Goal: Task Accomplishment & Management: Manage account settings

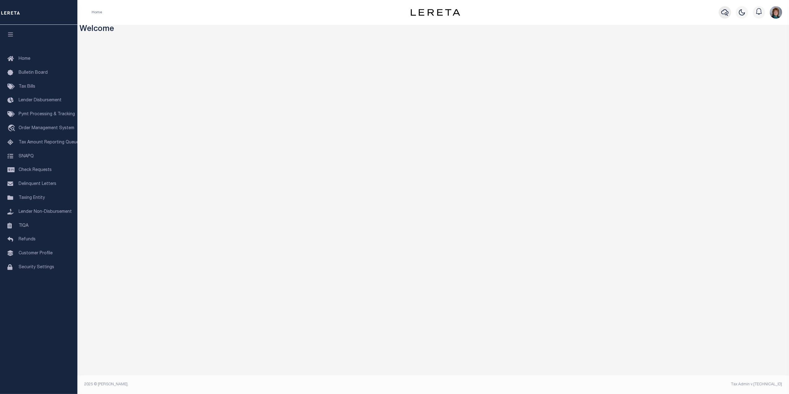
click at [727, 13] on icon "button" at bounding box center [724, 12] width 7 height 7
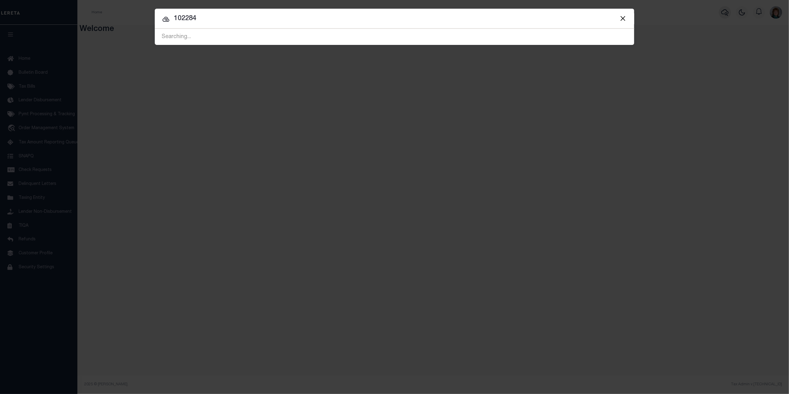
type input "102284"
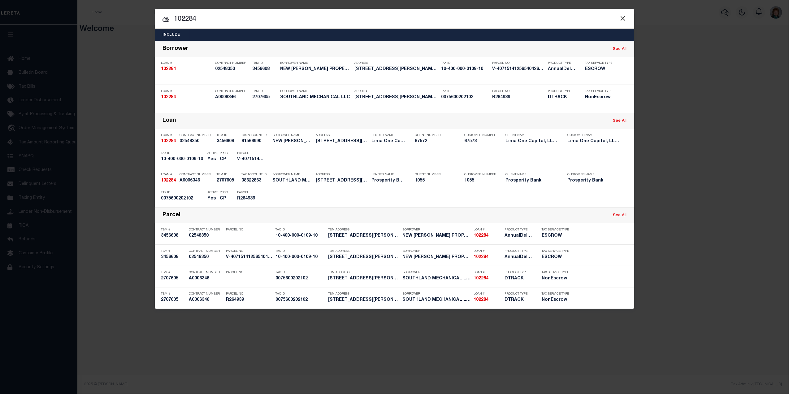
click at [629, 14] on span at bounding box center [623, 18] width 24 height 20
click at [625, 18] on button "Close" at bounding box center [623, 18] width 8 height 8
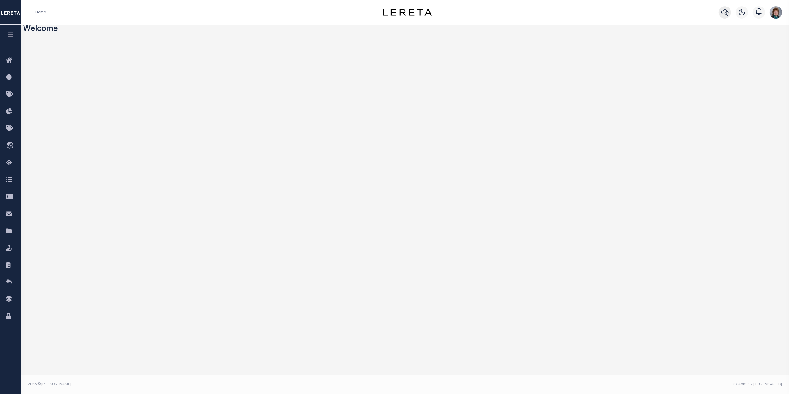
click at [726, 13] on icon "button" at bounding box center [724, 12] width 7 height 7
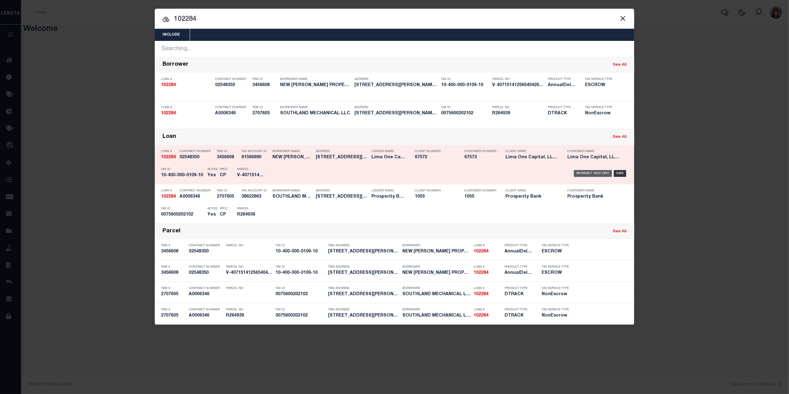
click at [595, 173] on div "Payment History" at bounding box center [593, 173] width 38 height 7
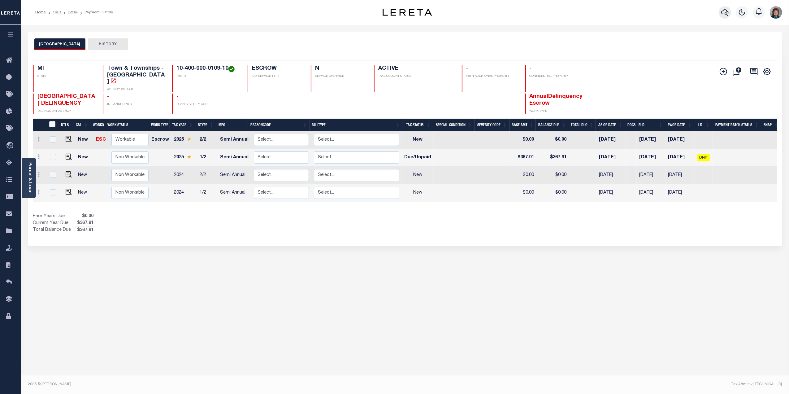
click at [721, 11] on icon "button" at bounding box center [724, 12] width 7 height 7
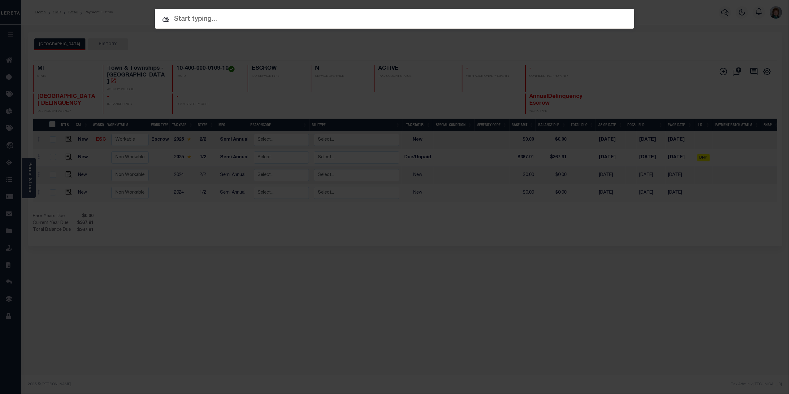
paste input "10027779"
type input "10027779"
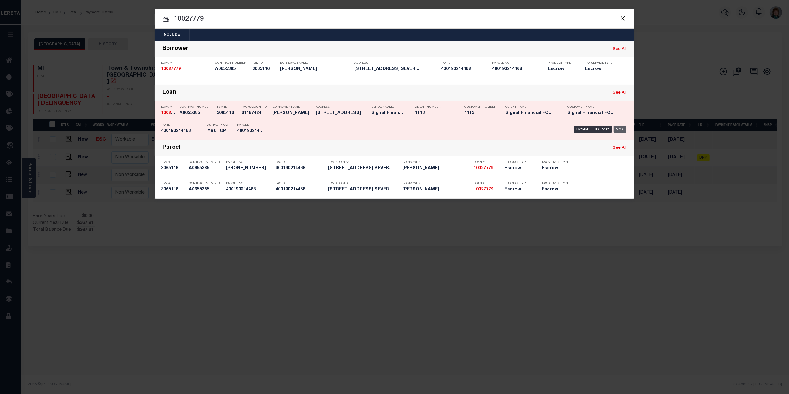
click at [624, 129] on div "OMS" at bounding box center [620, 129] width 13 height 7
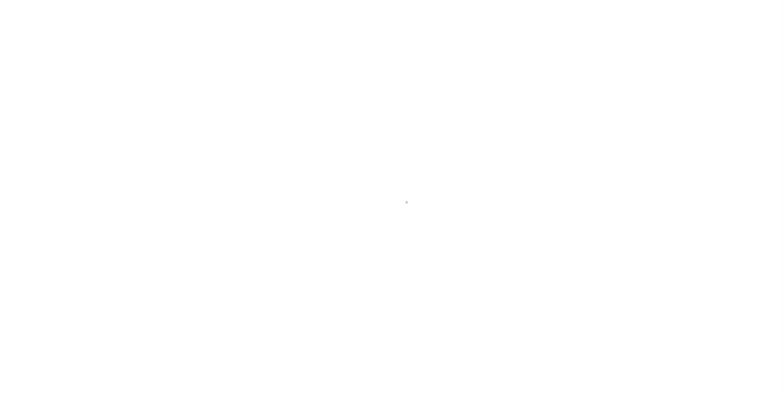
select select "10"
select select "Escrow"
select select "2140"
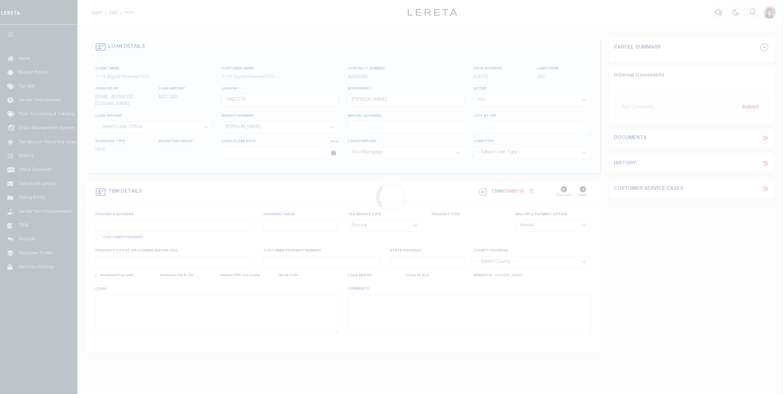
type input "1622 Briarview Court, Unit 55"
type input "04-001-90214468"
type input "Severn MD 21144"
type input "10027779"
type input "MD"
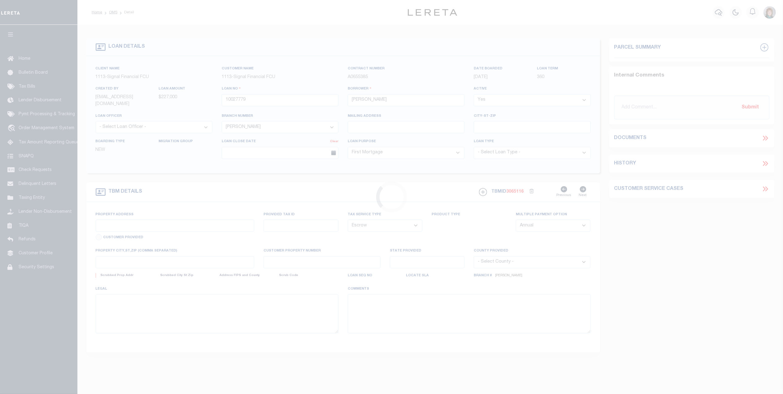
select select
type textarea "UNIT 55, ASBURY WOODS CONDOMINIUM"
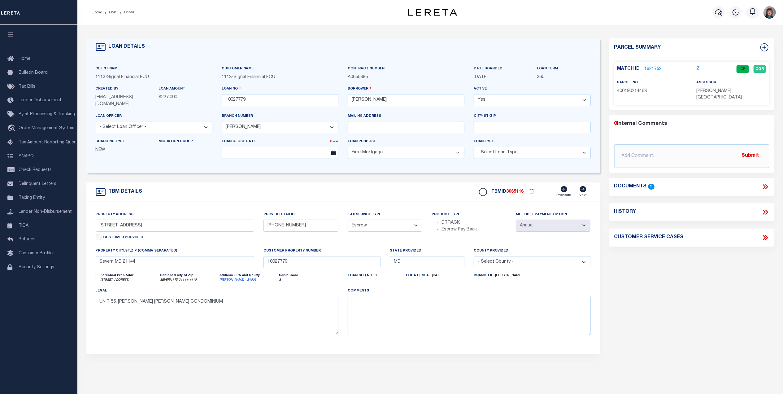
click at [655, 68] on link "1681752" at bounding box center [653, 69] width 17 height 7
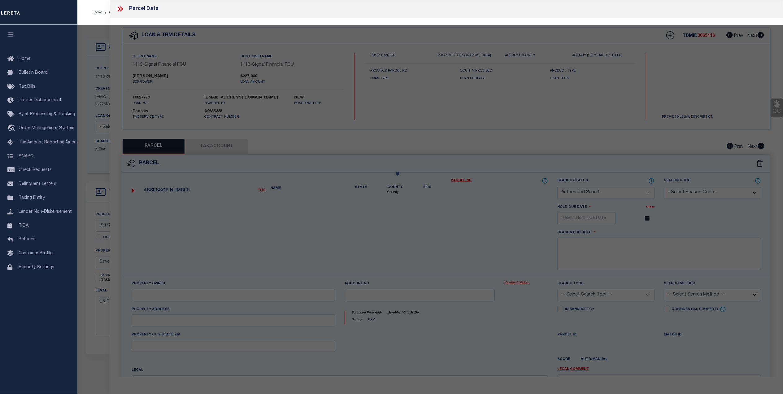
checkbox input "false"
select select "CP"
type input "HARRIS PATSY A"
select select
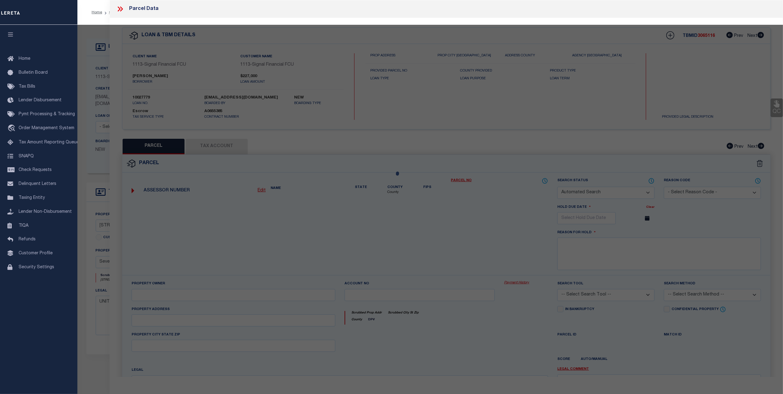
type input "1622 BRIARVIEW CT CONDO UNIT: 55"
checkbox input "false"
type input "SEVERN MD 21144"
type textarea "UNIT 55 PH 5 BLD 5 1622 BRIARVIEW CT ASBURY WOODS"
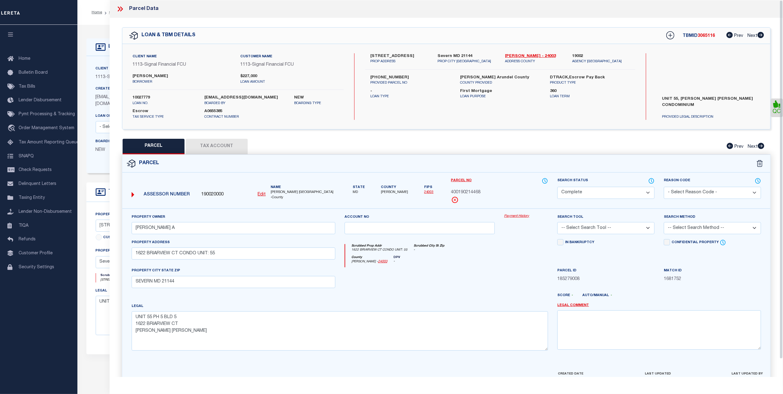
click at [514, 217] on link "Payment History" at bounding box center [526, 216] width 44 height 5
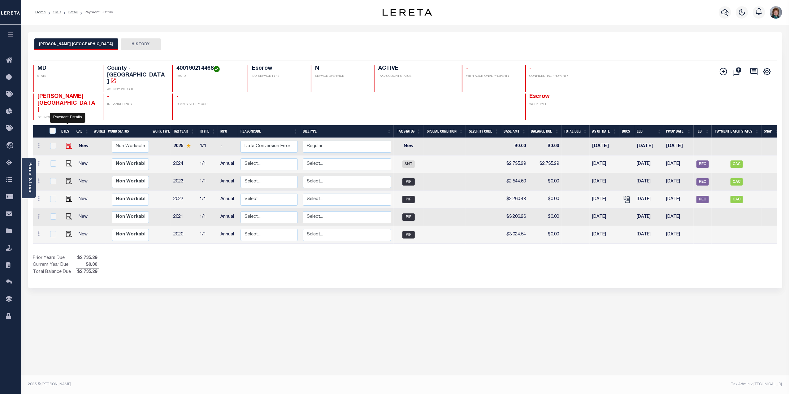
click at [67, 143] on img "" at bounding box center [69, 146] width 6 height 6
checkbox input "true"
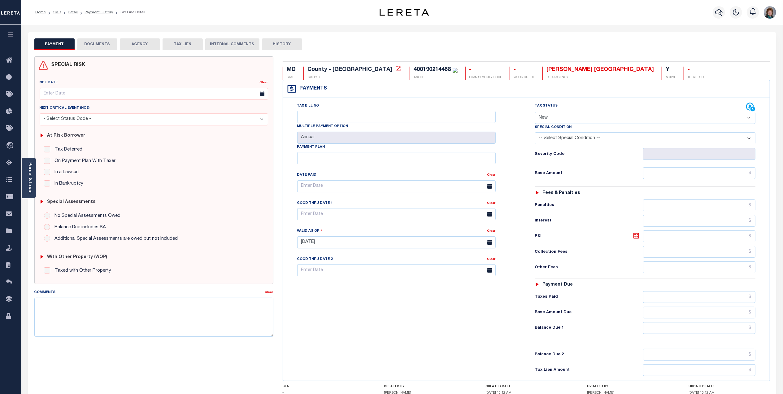
click at [546, 123] on select "- Select Status Code - Open Due/Unpaid Paid Incomplete No Tax Due Internal Refu…" at bounding box center [645, 118] width 220 height 12
select select "DUE"
click at [535, 112] on select "- Select Status Code - Open Due/Unpaid Paid Incomplete No Tax Due Internal Refu…" at bounding box center [645, 118] width 220 height 12
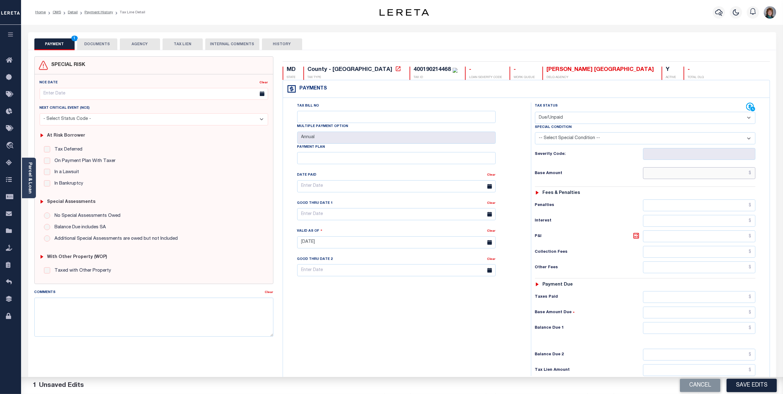
click at [716, 172] on input "text" at bounding box center [699, 173] width 112 height 12
type input "$2,902.28"
click at [141, 304] on textarea "Comments" at bounding box center [153, 317] width 239 height 39
type textarea "Lereta responsible for P&I $12.71 - Good thru 10/6/25 - Locate Search - Manual …"
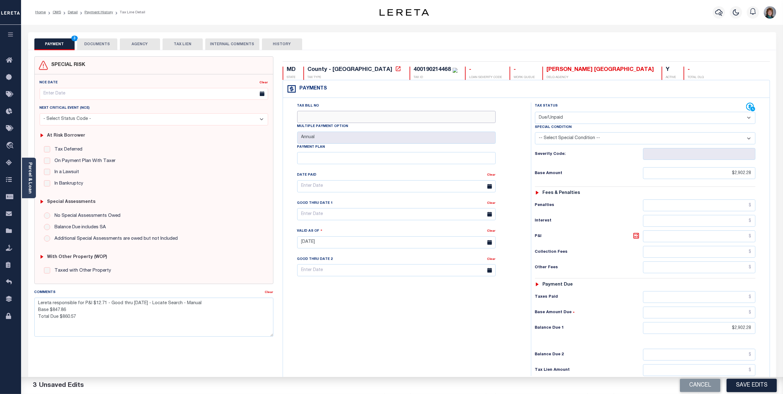
type input "0946900715"
type input "$847.86"
click at [212, 305] on textarea "Lereta responsible for P&I $12.71 - Good thru 10/6/25 - Locate Search - Manual …" at bounding box center [153, 317] width 239 height 39
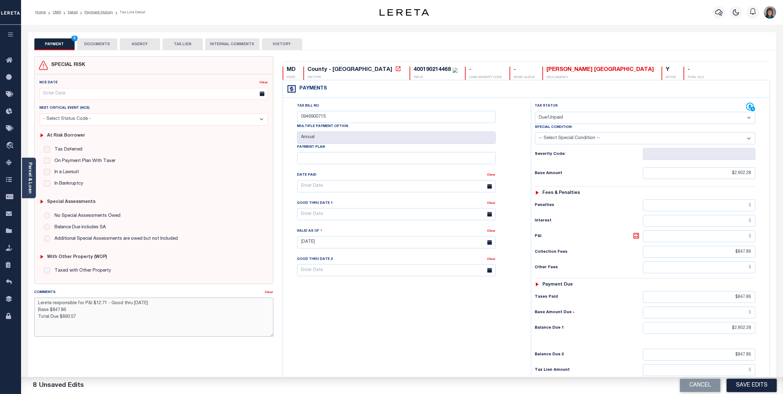
click at [100, 304] on textarea "Lereta responsible for P&I $12.71 - Good thru 10/6/25 Base $847.86 Total Due $8…" at bounding box center [153, 317] width 239 height 39
click at [141, 306] on textarea "Lereta responsible for P&I $29.03 - Good thru 10/6/25 Base $847.86 Total Due $8…" at bounding box center [153, 317] width 239 height 39
click at [74, 313] on textarea "Lereta responsible for P&I $29.03 - Good thru 10/7/25 Base $847.86 Total Due $8…" at bounding box center [153, 317] width 239 height 39
click at [76, 315] on textarea "Lereta responsible for P&I $29.03 - Good thru 10/7/25 Base $2,902.28 Total Due …" at bounding box center [153, 317] width 239 height 39
type textarea "Lereta responsible for P&I $29.03 - Good thru 10/7/25 Base $2,902.28 Total Due …"
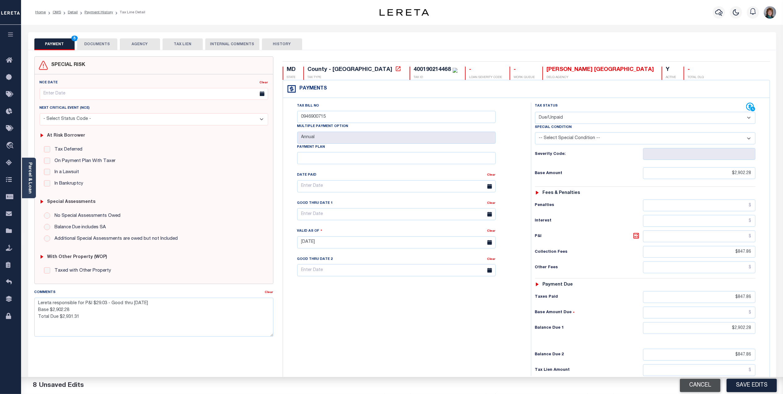
click at [694, 383] on button "Cancel" at bounding box center [700, 385] width 41 height 13
select select "NW2"
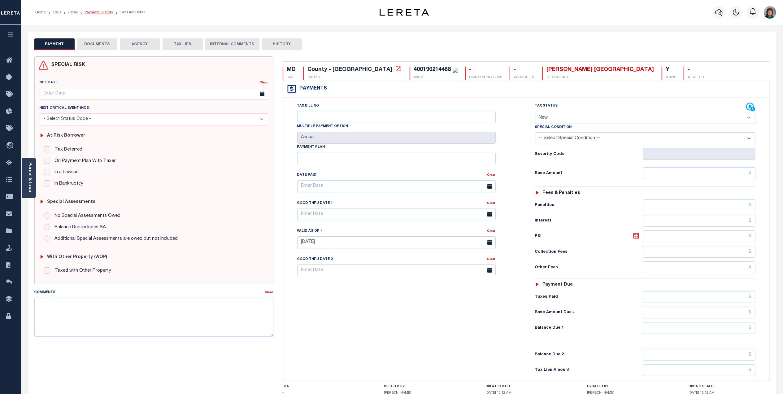
click at [101, 12] on link "Payment History" at bounding box center [99, 13] width 28 height 4
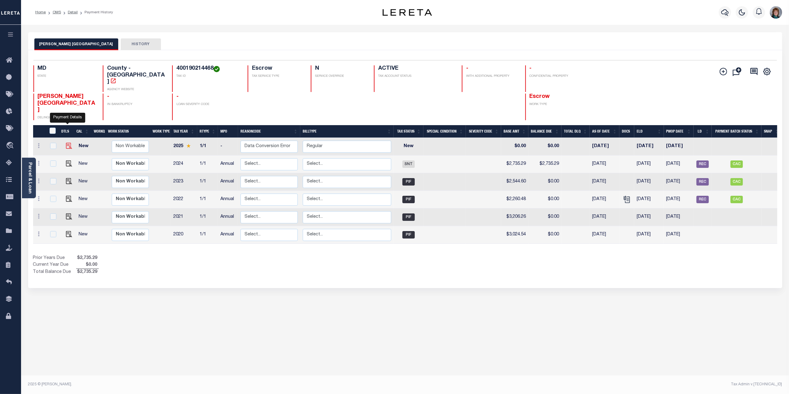
click at [66, 143] on img "" at bounding box center [69, 146] width 6 height 6
checkbox input "true"
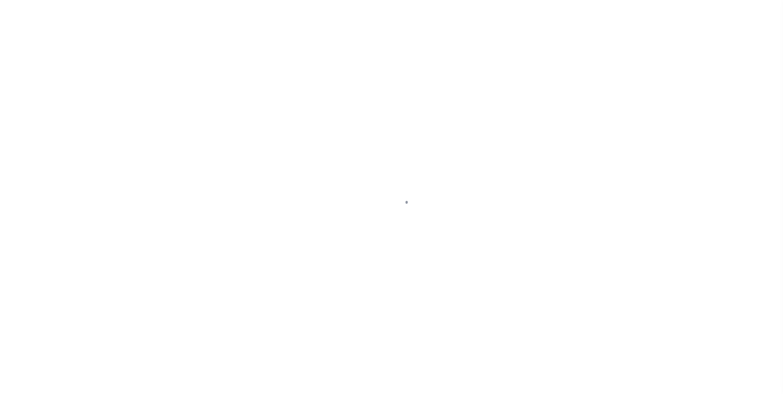
checkbox input "false"
type input "Annual"
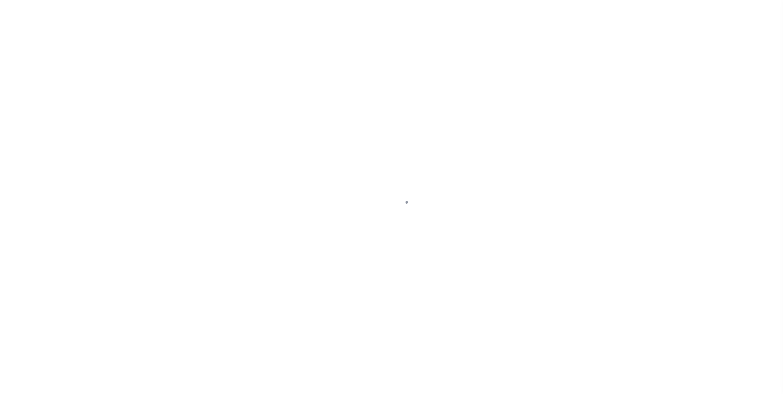
type input "[DATE]"
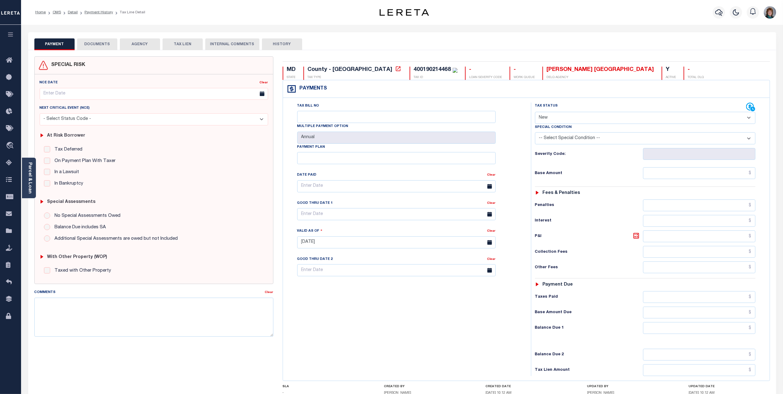
click at [706, 117] on select "- Select Status Code - Open Due/Unpaid Paid Incomplete No Tax Due Internal Refu…" at bounding box center [645, 118] width 220 height 12
select select "DUE"
click at [535, 112] on select "- Select Status Code - Open Due/Unpaid Paid Incomplete No Tax Due Internal Refu…" at bounding box center [645, 118] width 220 height 12
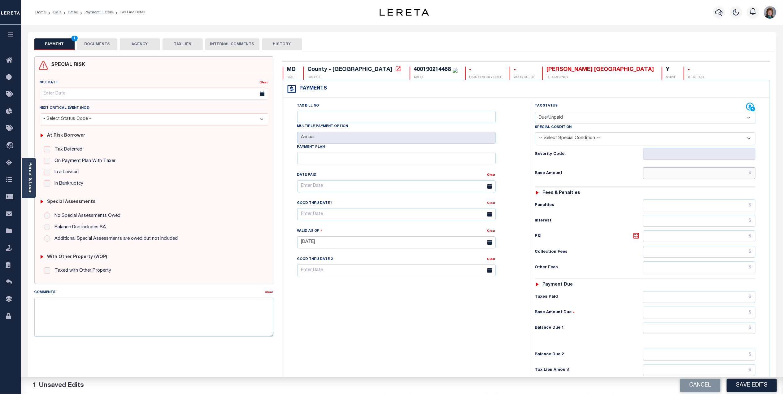
click at [722, 176] on input "text" at bounding box center [699, 173] width 112 height 12
type input "$2,902.28"
click at [742, 333] on input "text" at bounding box center [699, 328] width 112 height 12
type input "$2,902.28"
click at [347, 117] on input "Tax Bill No" at bounding box center [396, 117] width 198 height 12
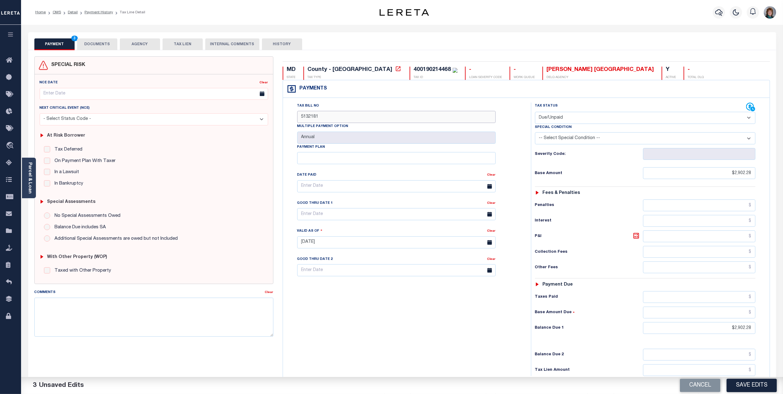
type input "5132181"
click at [389, 183] on input "text" at bounding box center [396, 186] width 198 height 12
click at [451, 220] on input "text" at bounding box center [396, 214] width 198 height 12
click at [330, 314] on span "7" at bounding box center [331, 312] width 12 height 12
type input "10/07/2025"
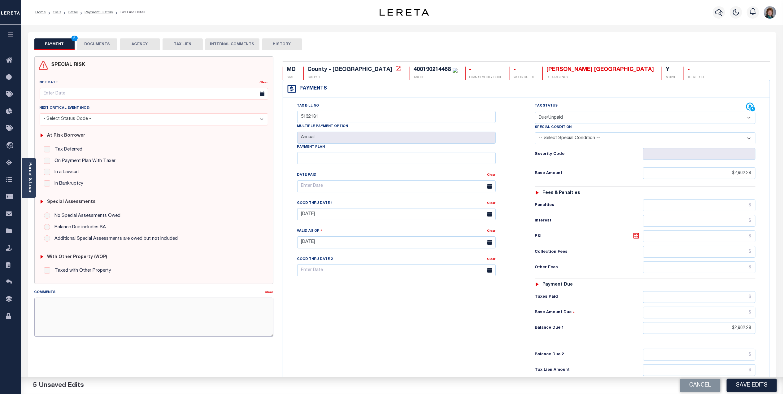
click at [206, 310] on textarea "Comments" at bounding box center [153, 317] width 239 height 39
click at [150, 304] on textarea "Comments" at bounding box center [153, 317] width 239 height 39
click at [161, 303] on textarea "Lereta responsible for P&I $29.03 - Good thru 10/7/2025" at bounding box center [153, 317] width 239 height 39
type textarea "Lereta responsible for P&I $29.03 - Good thru 10/7/2025 Base $2,902.28 Total Du…"
click at [104, 45] on button "DOCUMENTS" at bounding box center [97, 44] width 40 height 12
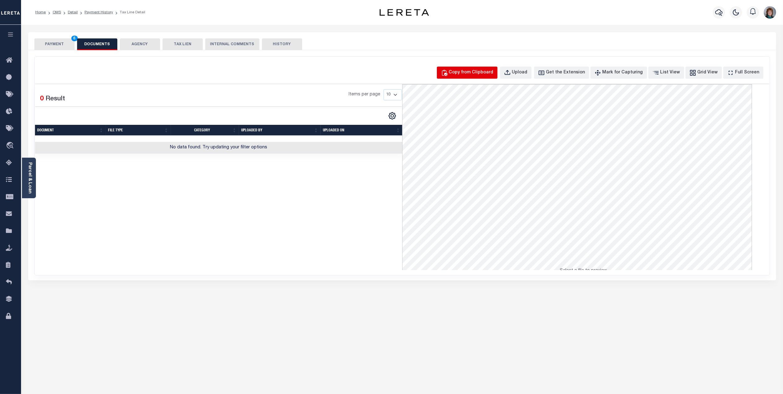
click at [494, 71] on div "Copy from Clipboard" at bounding box center [471, 72] width 45 height 7
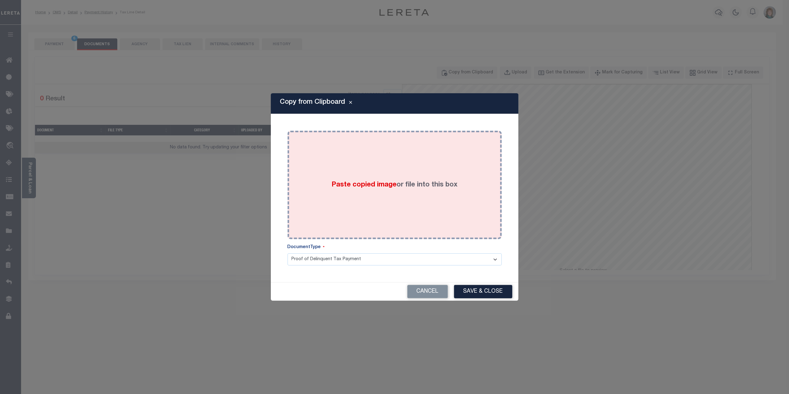
click at [435, 185] on label "Paste copied image or file into this box" at bounding box center [395, 185] width 126 height 10
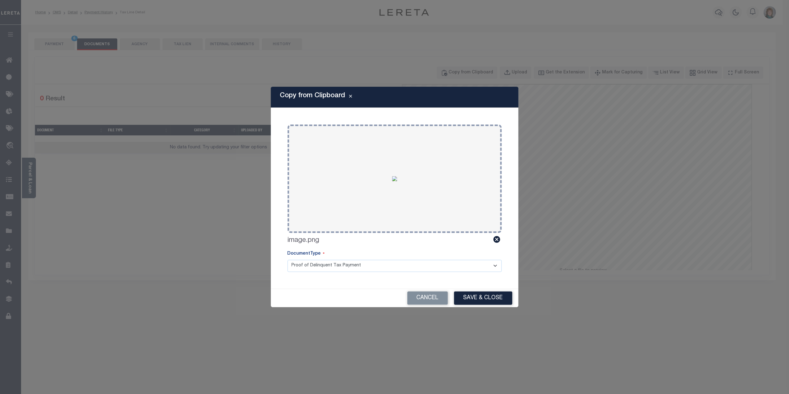
click at [489, 298] on button "Save & Close" at bounding box center [483, 297] width 58 height 13
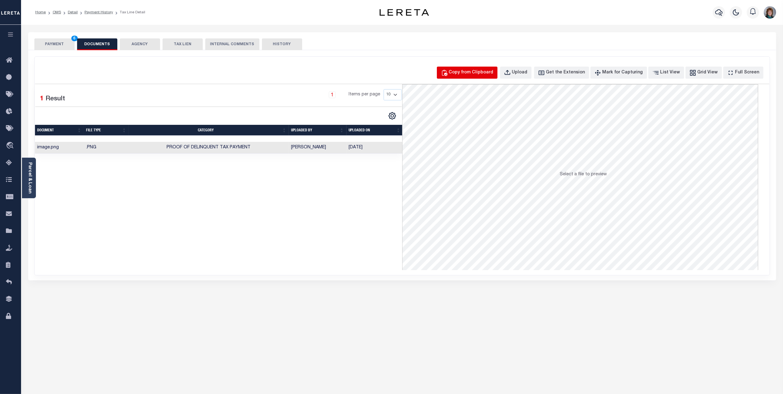
click at [485, 76] on div "Copy from Clipboard" at bounding box center [471, 72] width 45 height 7
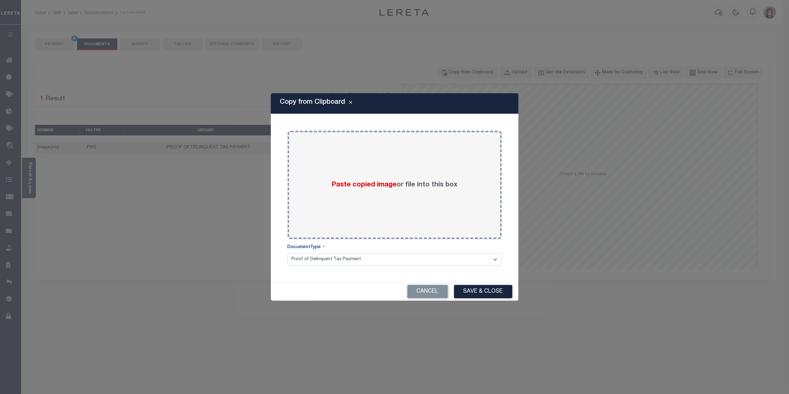
click at [362, 260] on select "Proof of Delinquent Tax Payment" at bounding box center [395, 259] width 214 height 12
click at [363, 295] on div "Cancel Save & Close" at bounding box center [395, 291] width 248 height 18
click at [431, 295] on button "Cancel" at bounding box center [427, 291] width 41 height 13
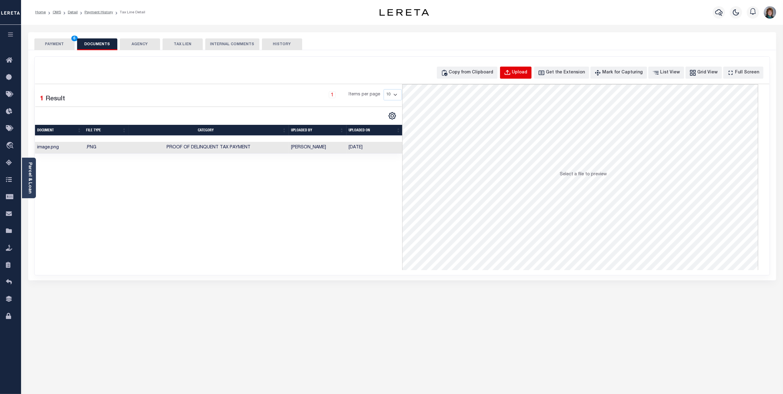
click at [523, 67] on button "Upload" at bounding box center [516, 73] width 32 height 12
select select "POP"
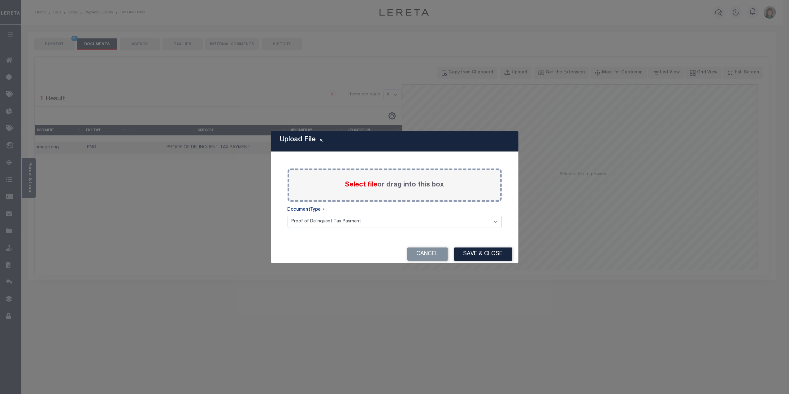
click at [381, 222] on select "Proof of Delinquent Tax Payment" at bounding box center [395, 222] width 214 height 12
drag, startPoint x: 143, startPoint y: 232, endPoint x: 116, endPoint y: 159, distance: 77.1
click at [142, 228] on div "Upload File Paste copied image or file into this box Select file or drag into t…" at bounding box center [394, 197] width 789 height 394
click at [423, 255] on button "Cancel" at bounding box center [427, 253] width 41 height 13
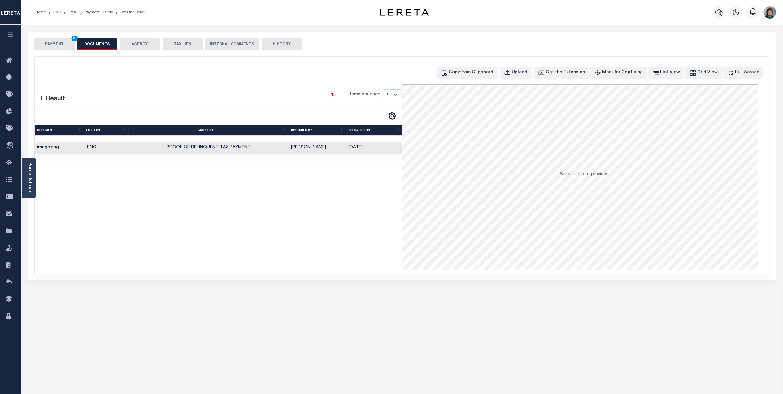
click at [56, 44] on button "PAYMENT 6" at bounding box center [54, 44] width 40 height 12
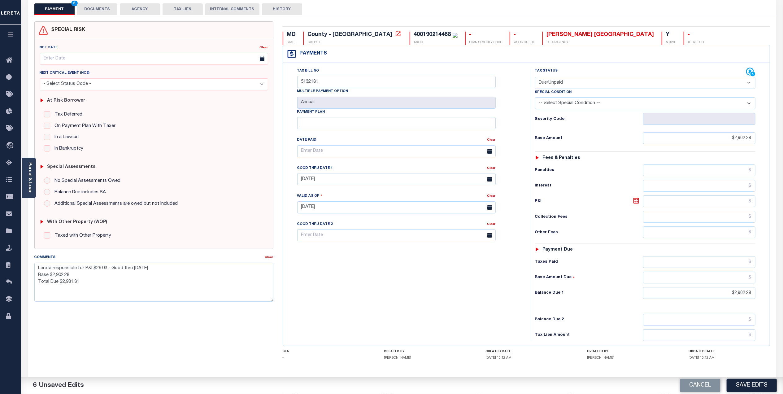
scroll to position [23, 0]
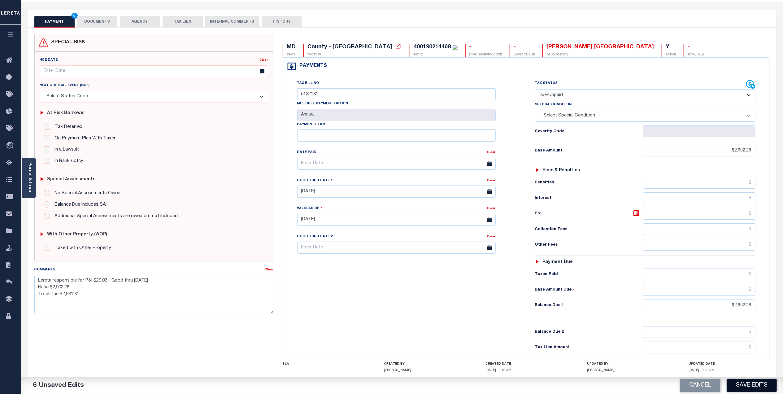
click at [750, 385] on button "Save Edits" at bounding box center [752, 385] width 50 height 13
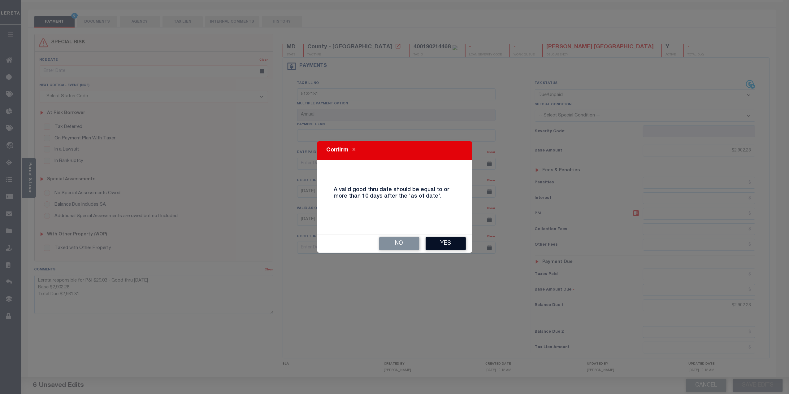
click at [449, 245] on button "Yes" at bounding box center [446, 243] width 40 height 13
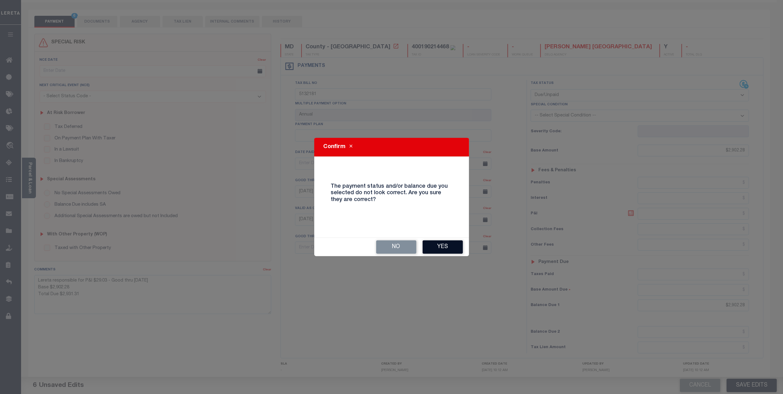
click at [443, 248] on button "Yes" at bounding box center [443, 246] width 40 height 13
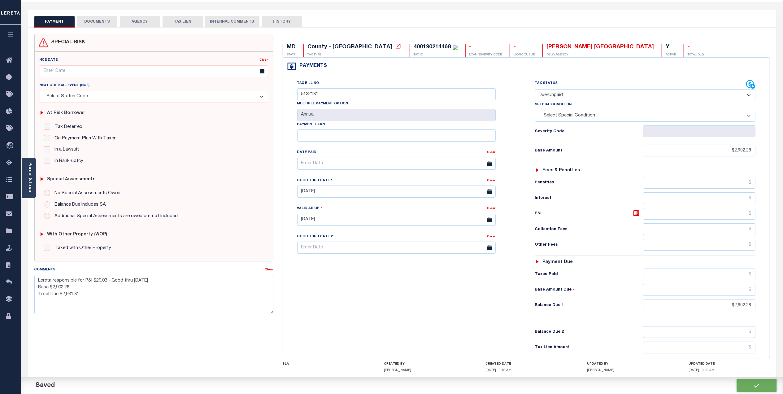
checkbox input "false"
type textarea "Lereta responsible for P&I $29.03 - Good thru 10/7/2025 Base $2,902.28 Total Du…"
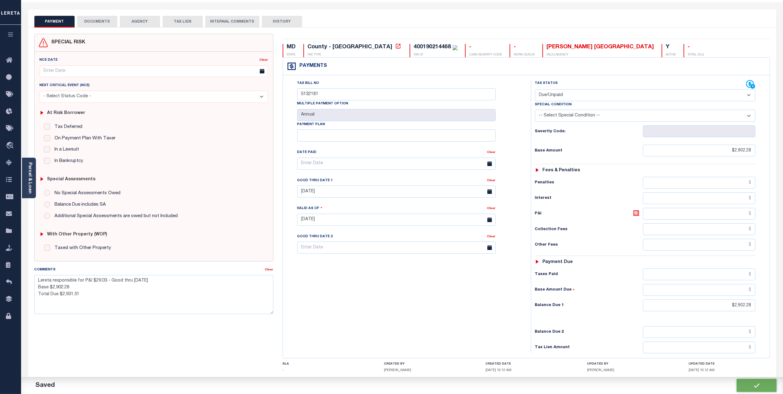
type input "$2,902.28"
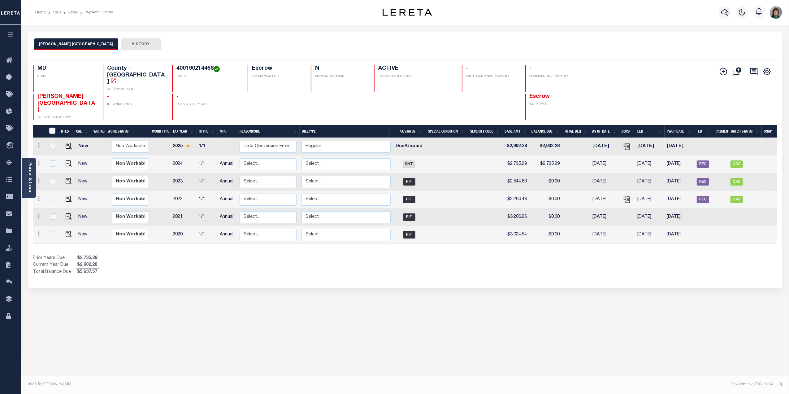
click at [50, 143] on input "checkbox" at bounding box center [53, 146] width 6 height 6
checkbox input "true"
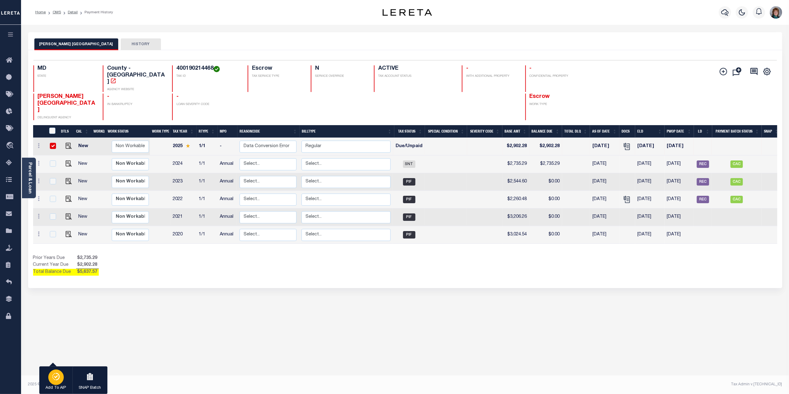
click at [55, 380] on icon "button" at bounding box center [54, 379] width 1 height 1
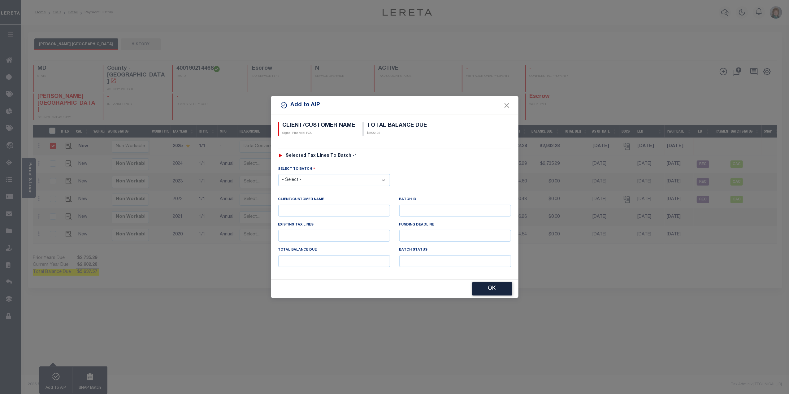
click at [377, 182] on select "- Select - 39668 42924 43653 43655 43771 44916 46394" at bounding box center [334, 180] width 112 height 12
select select "46394"
click at [278, 174] on select "- Select - 39668 42924 43653 43655 43771 44916 46394" at bounding box center [334, 180] width 112 height 12
click at [482, 293] on button "OK" at bounding box center [492, 288] width 40 height 13
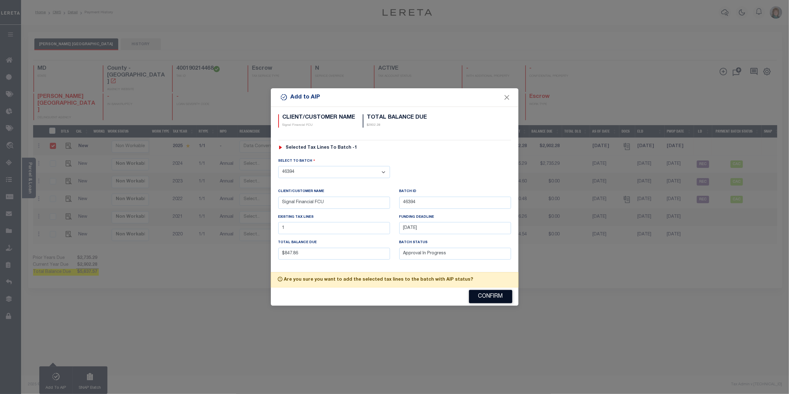
click at [481, 303] on button "Confirm" at bounding box center [490, 296] width 43 height 13
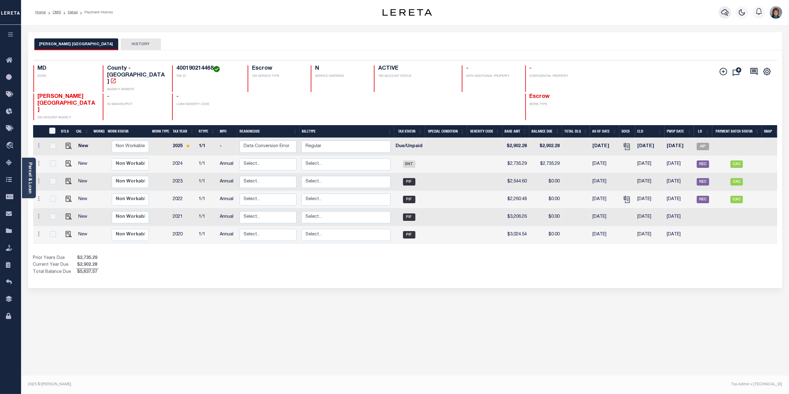
click at [721, 14] on icon "button" at bounding box center [724, 12] width 7 height 7
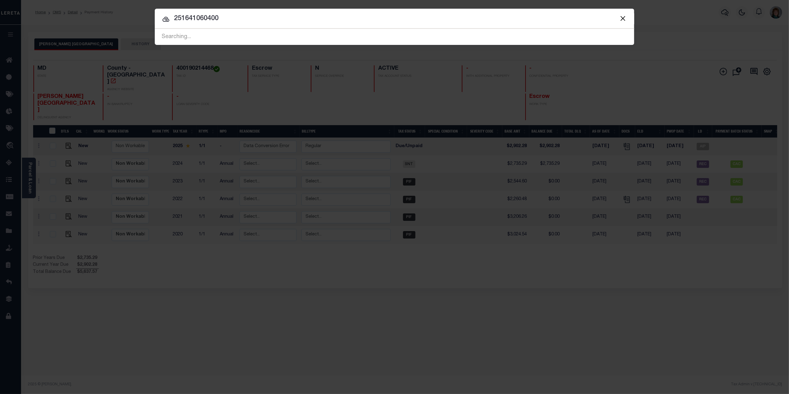
type input "251641060400"
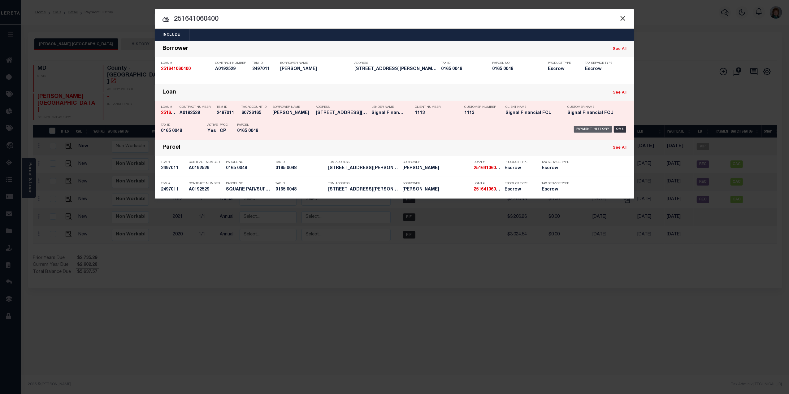
click at [602, 130] on div "Payment History" at bounding box center [593, 129] width 38 height 7
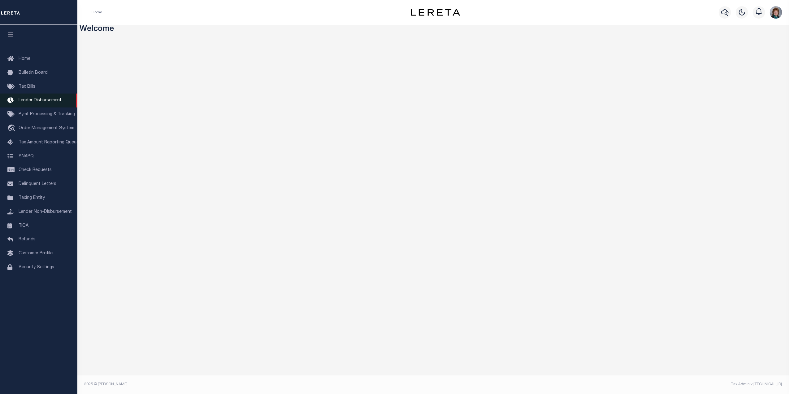
click at [54, 97] on link "Lender Disbursement" at bounding box center [38, 101] width 77 height 14
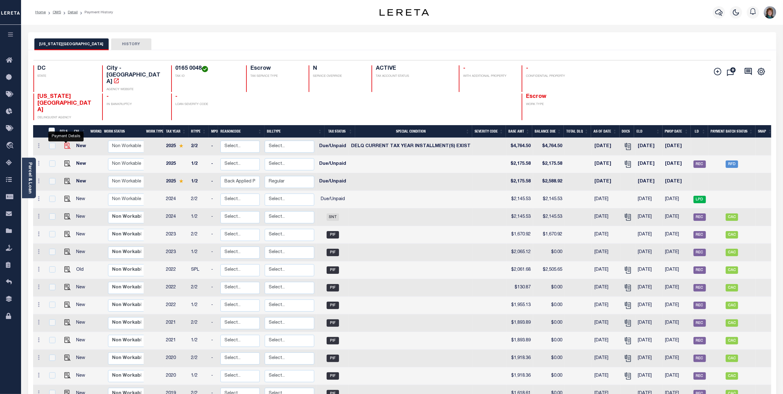
click at [66, 143] on img "" at bounding box center [67, 146] width 6 height 6
checkbox input "true"
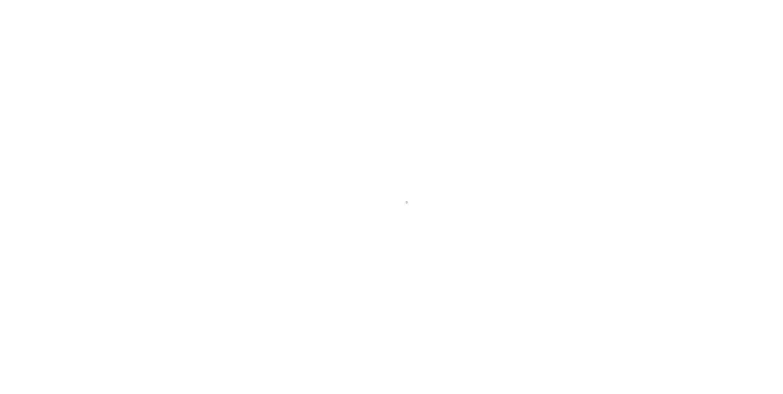
select select "DUE"
select select "17"
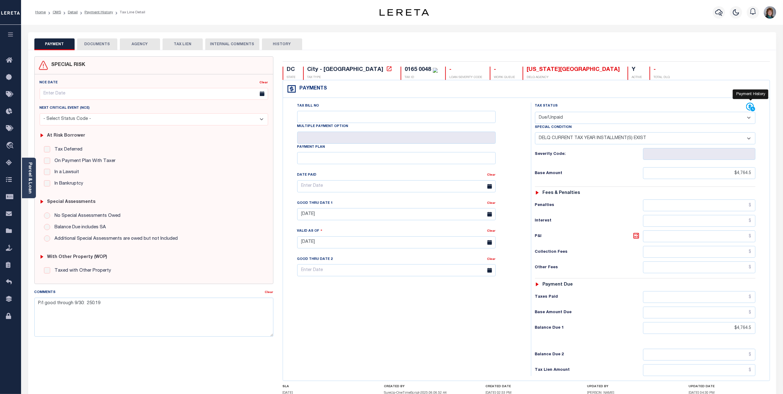
click at [748, 106] on icon at bounding box center [750, 106] width 9 height 9
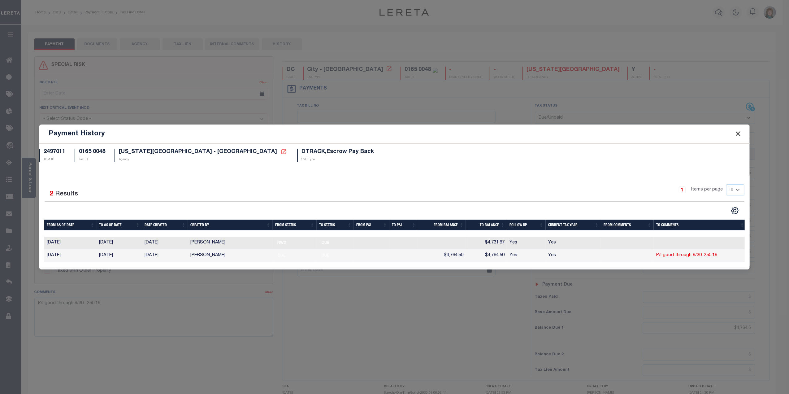
click at [736, 130] on button "Close" at bounding box center [738, 134] width 8 height 8
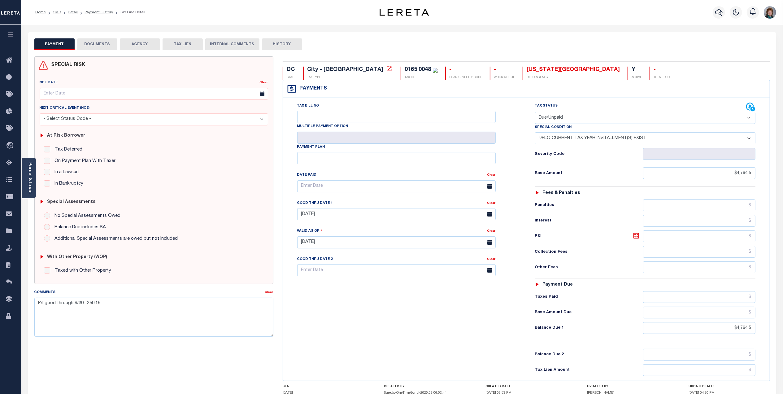
click at [103, 39] on button "DOCUMENTS" at bounding box center [97, 44] width 40 height 12
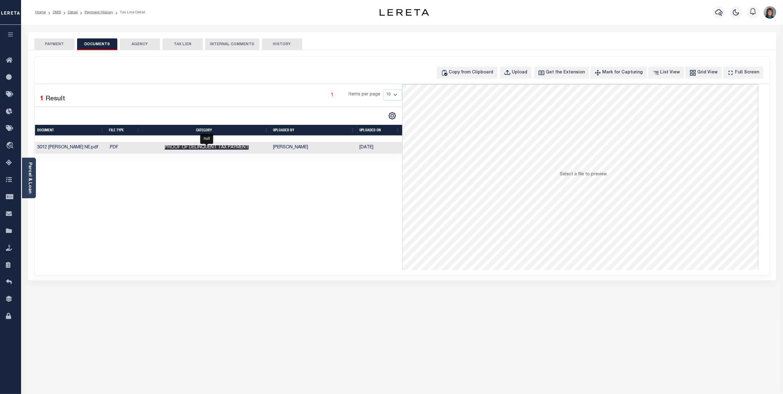
click at [207, 150] on span "Proof of Delinquent Tax Payment" at bounding box center [207, 147] width 84 height 4
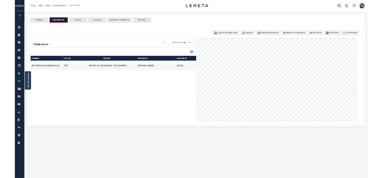
scroll to position [41, 0]
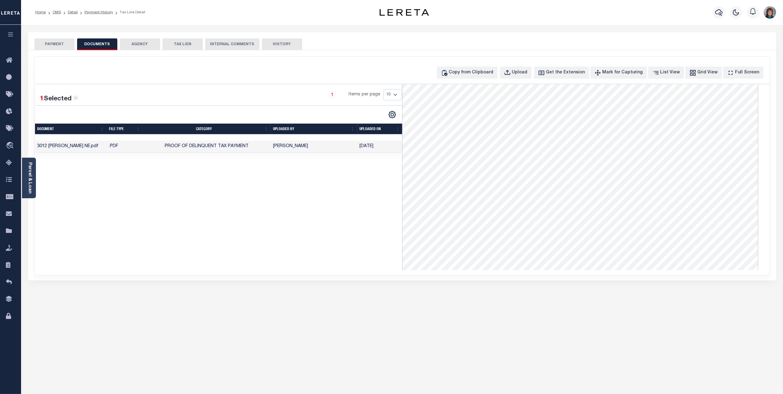
click at [66, 45] on button "PAYMENT" at bounding box center [54, 44] width 40 height 12
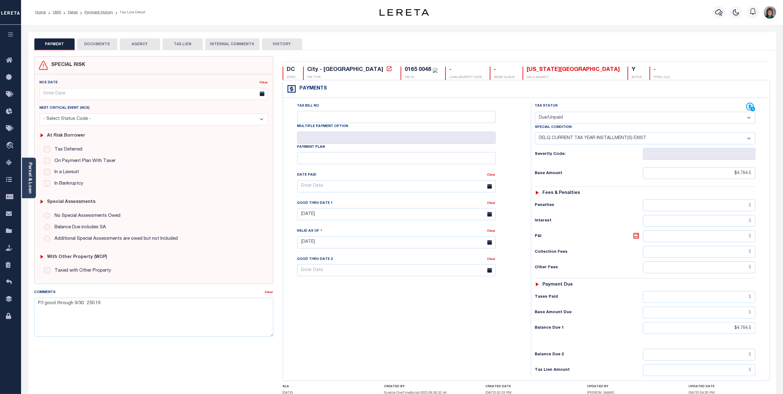
click at [89, 47] on button "DOCUMENTS" at bounding box center [97, 44] width 40 height 12
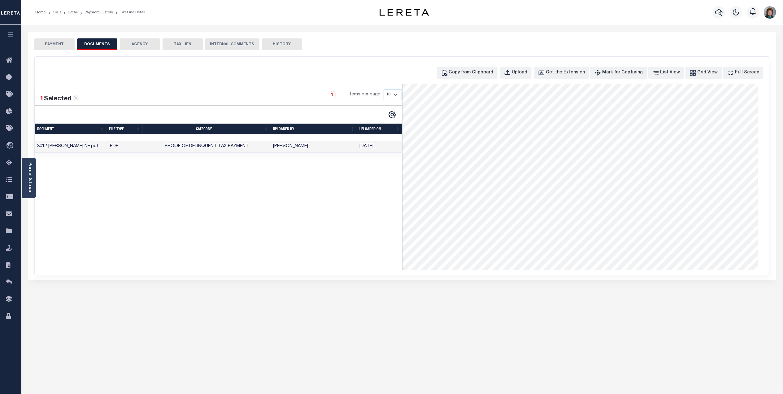
click at [53, 44] on button "PAYMENT" at bounding box center [54, 44] width 40 height 12
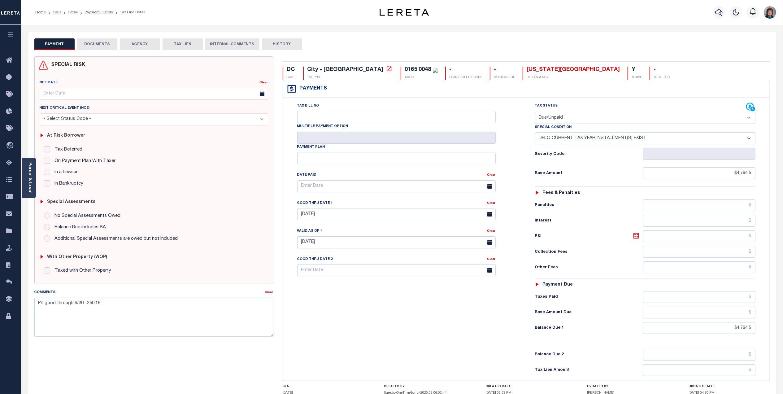
click at [102, 38] on div "PAYMENT DOCUMENTS AGENCY DELINQUENT PAYEE TAX LIEN" at bounding box center [402, 41] width 748 height 18
click at [102, 41] on button "DOCUMENTS" at bounding box center [97, 44] width 40 height 12
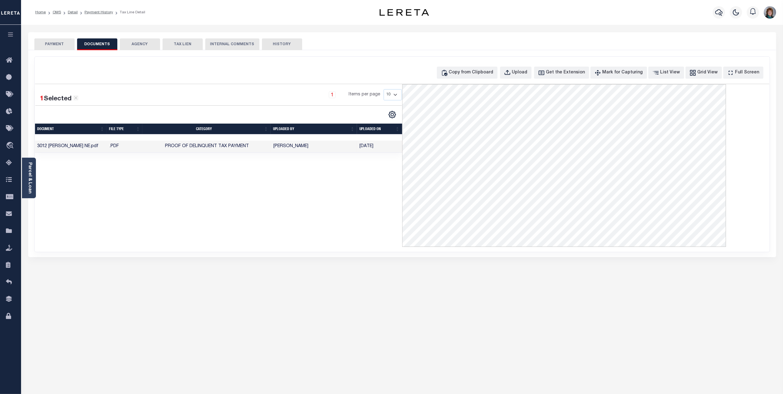
scroll to position [2, 0]
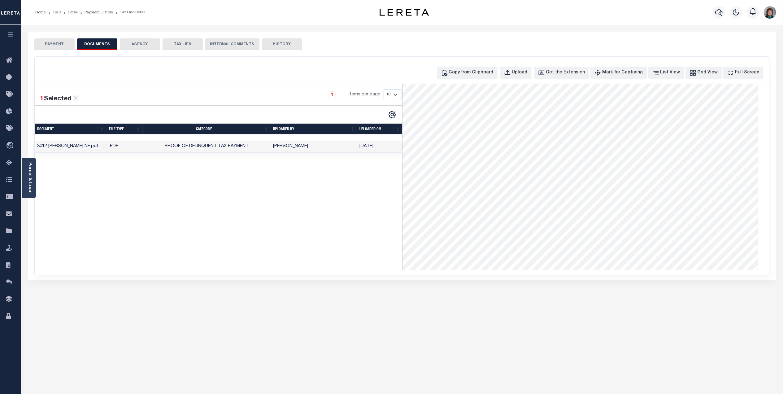
click at [55, 44] on button "PAYMENT" at bounding box center [54, 44] width 40 height 12
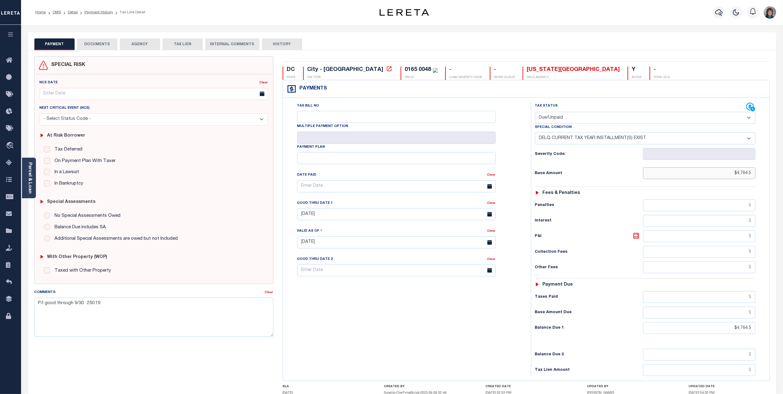
drag, startPoint x: 724, startPoint y: 177, endPoint x: 767, endPoint y: 176, distance: 43.7
click at [767, 176] on div "Tax Status Status" at bounding box center [647, 238] width 242 height 273
drag, startPoint x: 706, startPoint y: 176, endPoint x: 777, endPoint y: 171, distance: 71.4
click at [777, 171] on div "PAYMENT DOCUMENTS AGENCY DELINQUENT PAYEE" at bounding box center [402, 242] width 757 height 421
type input "$4,351.16"
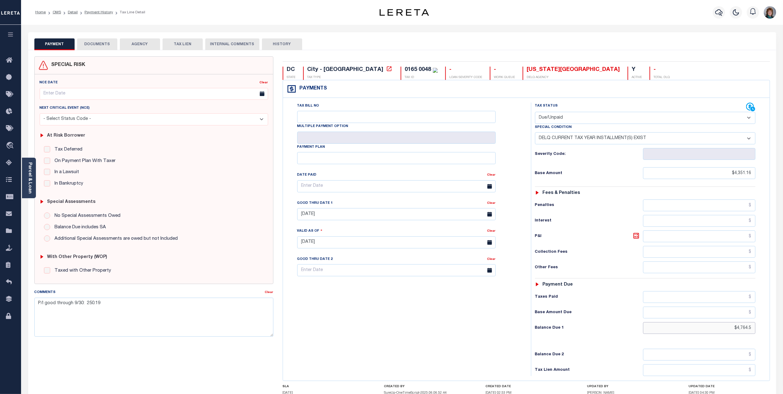
type input "[DATE]"
drag, startPoint x: 734, startPoint y: 333, endPoint x: 755, endPoint y: 331, distance: 20.5
click at [755, 331] on input "$4,764.5" at bounding box center [699, 328] width 112 height 12
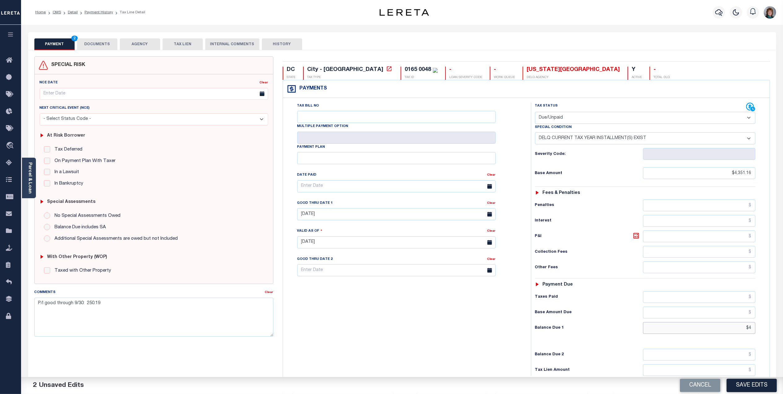
type input "$"
type input "$4,351.16"
click at [338, 216] on input "[DATE]" at bounding box center [396, 214] width 198 height 12
click at [385, 231] on icon at bounding box center [387, 231] width 4 height 4
select select "9"
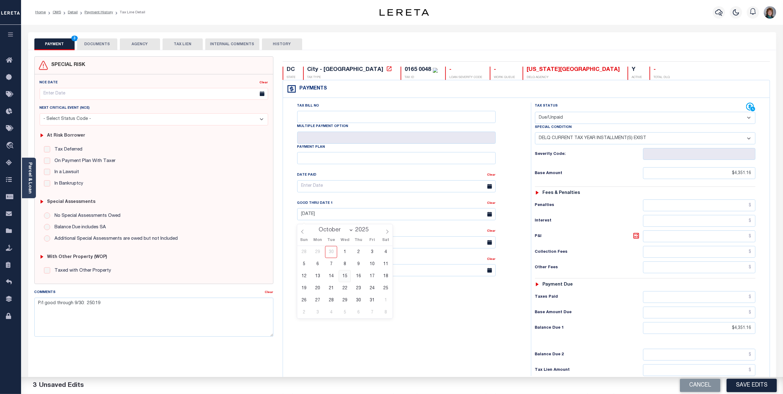
click at [347, 273] on span "15" at bounding box center [345, 276] width 12 height 12
type input "10/15/2025"
drag, startPoint x: 137, startPoint y: 307, endPoint x: 12, endPoint y: 311, distance: 125.1
click at [12, 311] on div "Home OMS Detail Payment History Tax Line Detail Profile" at bounding box center [391, 226] width 783 height 453
click at [99, 305] on textarea "Lereta liable for P&I $" at bounding box center [153, 317] width 239 height 39
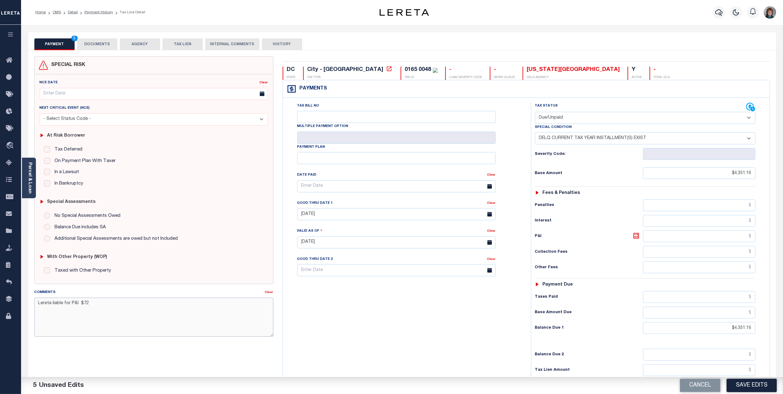
click at [89, 310] on textarea "Lereta liable for P&I $72" at bounding box center [153, 317] width 239 height 39
click at [110, 310] on textarea "Lereta liable for P&I $728.79 - Tax Operations 40220 2025 1st half was refunded…" at bounding box center [153, 317] width 239 height 39
type textarea "Lereta liable for P&I $728.79 - Tax Operations 40220 2025 1st half was refunded…"
click at [342, 117] on input "Tax Bill No" at bounding box center [396, 117] width 198 height 12
drag, startPoint x: 355, startPoint y: 119, endPoint x: 301, endPoint y: 117, distance: 53.6
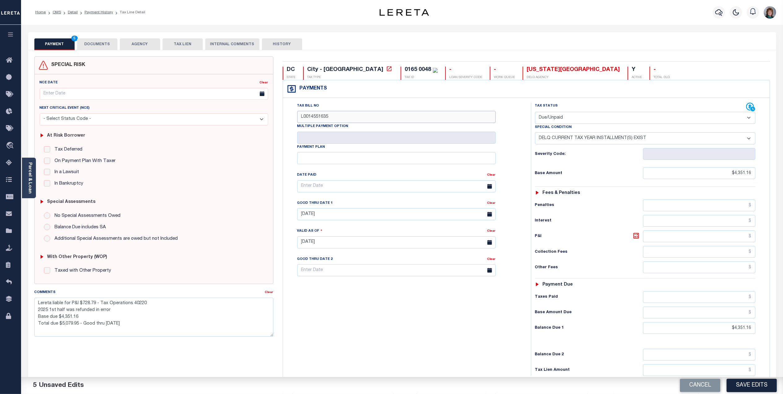
click at [301, 117] on input "L0014551635" at bounding box center [396, 117] width 198 height 12
type input "1396900"
click at [115, 312] on textarea "Lereta liable for P&I $728.79 - Tax Operations 40220 2025 1st half was refunded…" at bounding box center [153, 317] width 239 height 39
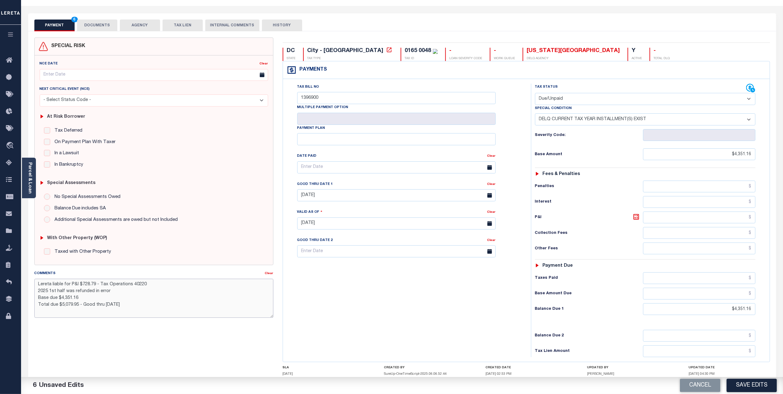
scroll to position [0, 0]
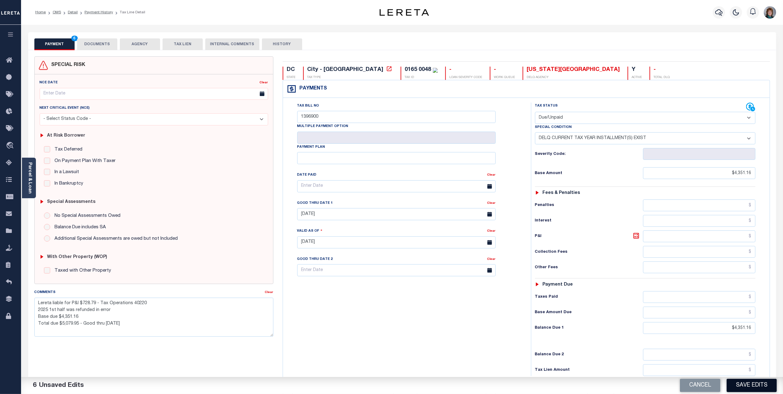
click at [753, 384] on button "Save Edits" at bounding box center [752, 385] width 50 height 13
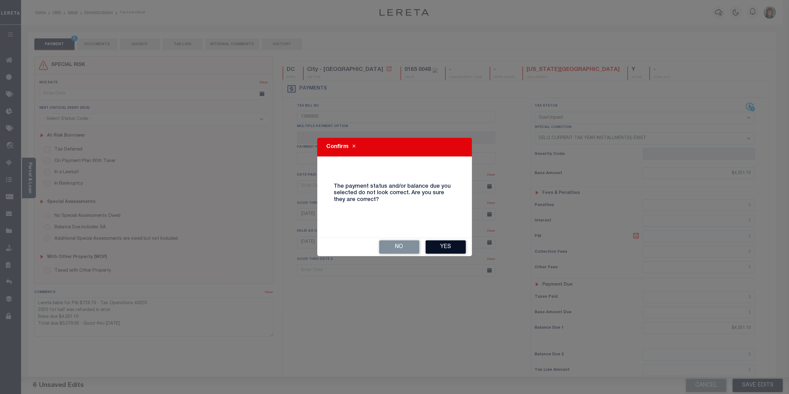
click at [451, 247] on button "Yes" at bounding box center [446, 246] width 40 height 13
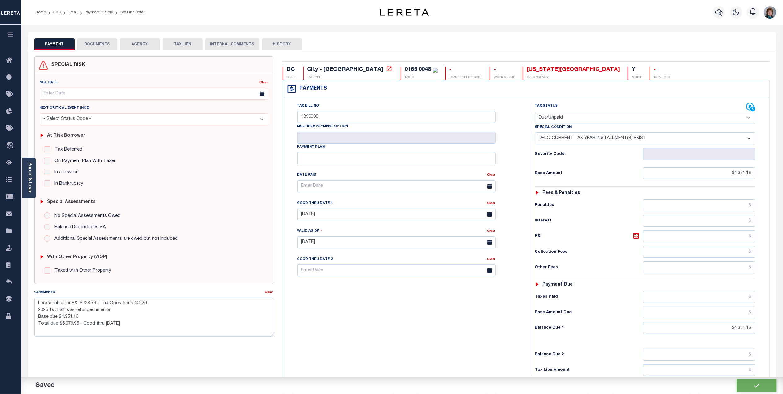
checkbox input "false"
type textarea "Lereta liable for P&I $728.79 - Tax Operations 40220 2025 1st half was refunded…"
type input "$4,351.16"
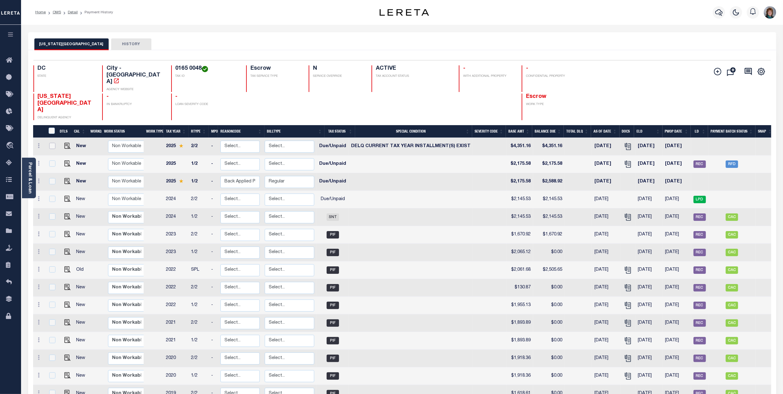
click at [50, 143] on input "checkbox" at bounding box center [52, 146] width 6 height 6
checkbox input "true"
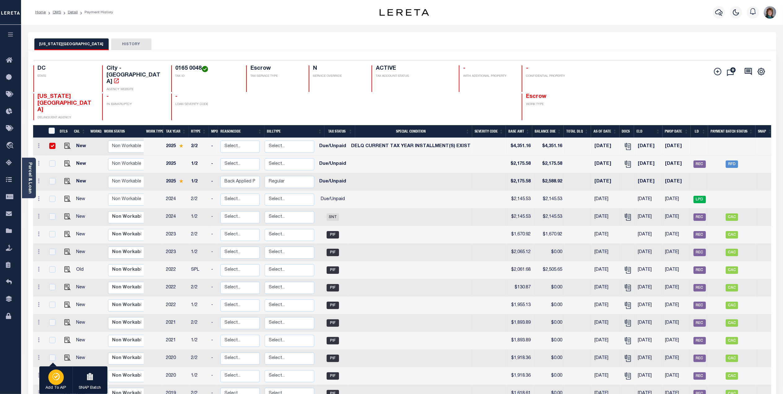
click at [54, 383] on div "button" at bounding box center [55, 376] width 15 height 15
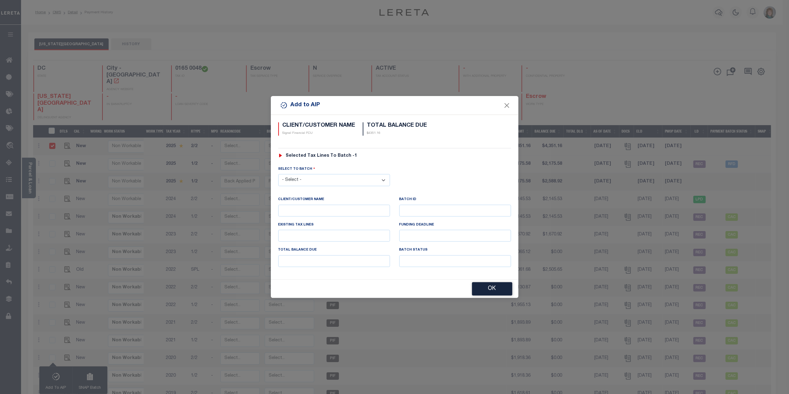
click at [342, 177] on select "- Select - 39668 42924 43653 43655 43771 44916 46394" at bounding box center [334, 180] width 112 height 12
select select "46394"
click at [278, 174] on select "- Select - 39668 42924 43653 43655 43771 44916 46394" at bounding box center [334, 180] width 112 height 12
click at [482, 291] on button "OK" at bounding box center [492, 288] width 40 height 13
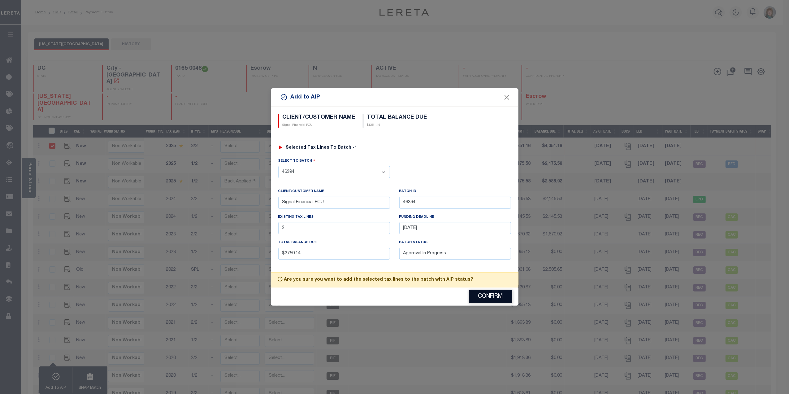
click at [482, 292] on button "Confirm" at bounding box center [490, 296] width 43 height 13
